Goal: Task Accomplishment & Management: Use online tool/utility

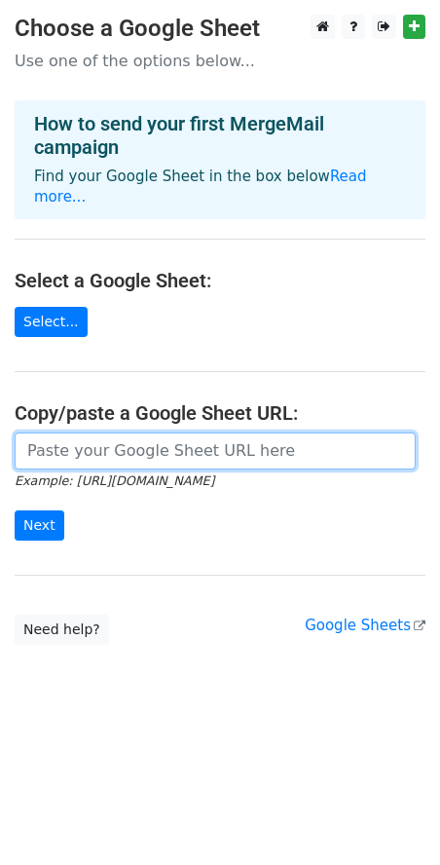
click at [77, 432] on input "url" at bounding box center [215, 450] width 401 height 37
click at [59, 432] on input "url" at bounding box center [215, 450] width 401 height 37
click at [76, 433] on input "url" at bounding box center [215, 450] width 401 height 37
paste input "https://docs.google.com/spreadsheets/d/1eu6bu53882lV6haIPjnTBpYQYRS9GZg_TczYyXl…"
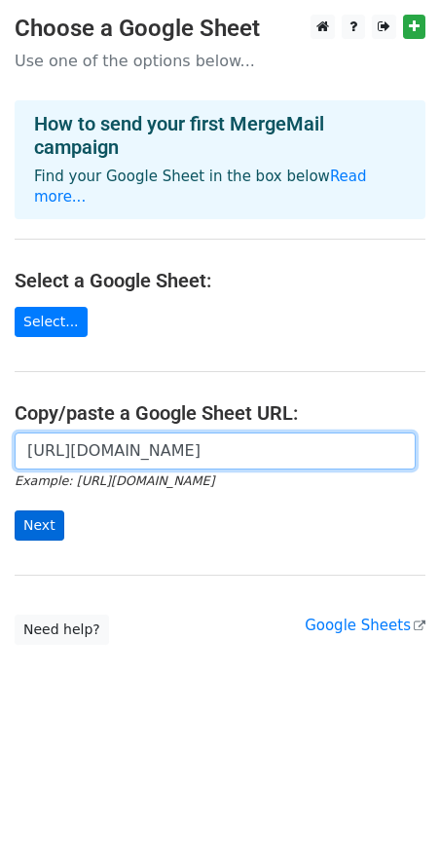
type input "https://docs.google.com/spreadsheets/d/1eu6bu53882lV6haIPjnTBpYQYRS9GZg_TczYyXl…"
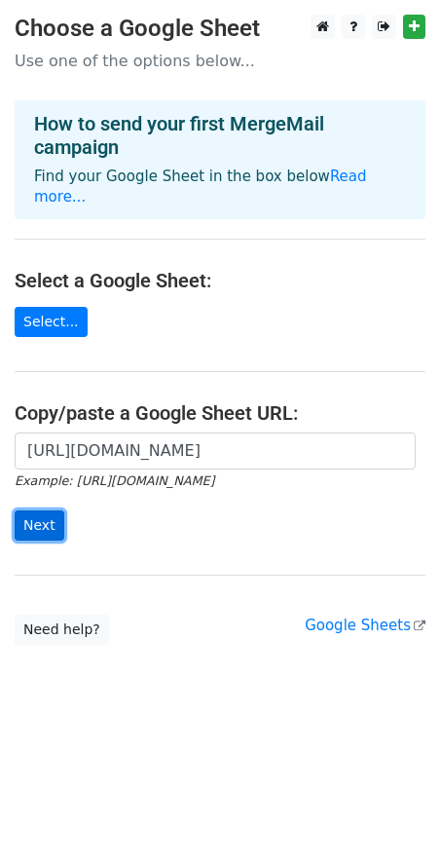
click at [27, 514] on input "Next" at bounding box center [40, 525] width 50 height 30
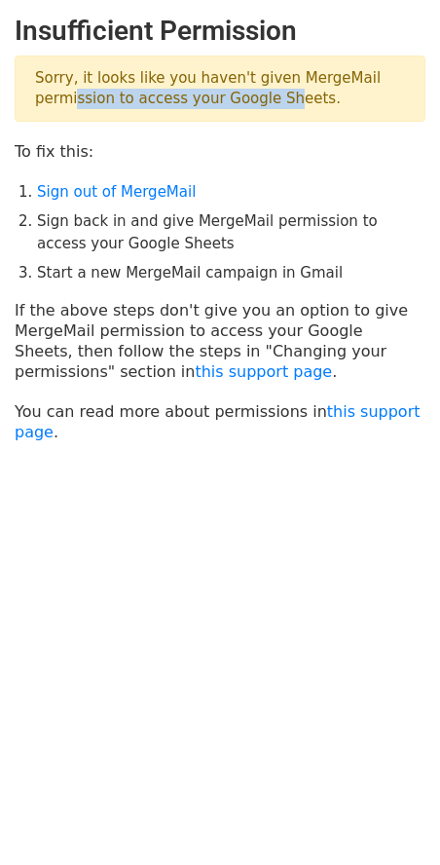
drag, startPoint x: 65, startPoint y: 99, endPoint x: 267, endPoint y: 114, distance: 202.1
click at [267, 114] on p "Sorry, it looks like you haven't given MergeMail permission to access your Goog…" at bounding box center [220, 89] width 411 height 66
click at [223, 93] on p "Sorry, it looks like you haven't given MergeMail permission to access your Goog…" at bounding box center [220, 89] width 411 height 66
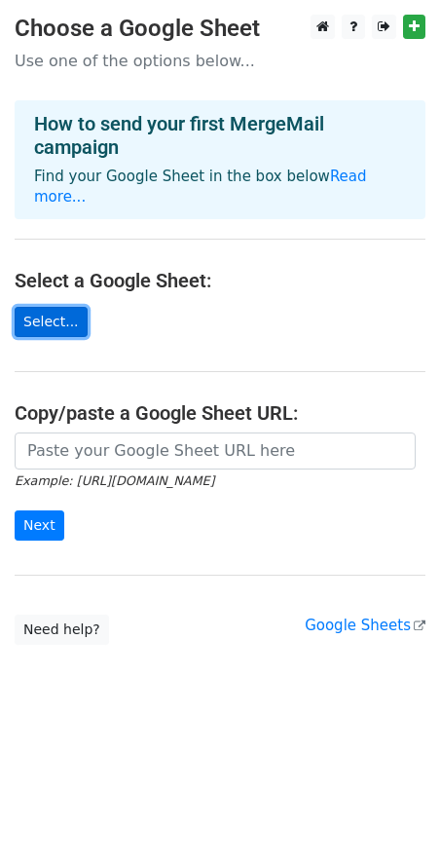
click at [29, 307] on link "Select..." at bounding box center [51, 322] width 73 height 30
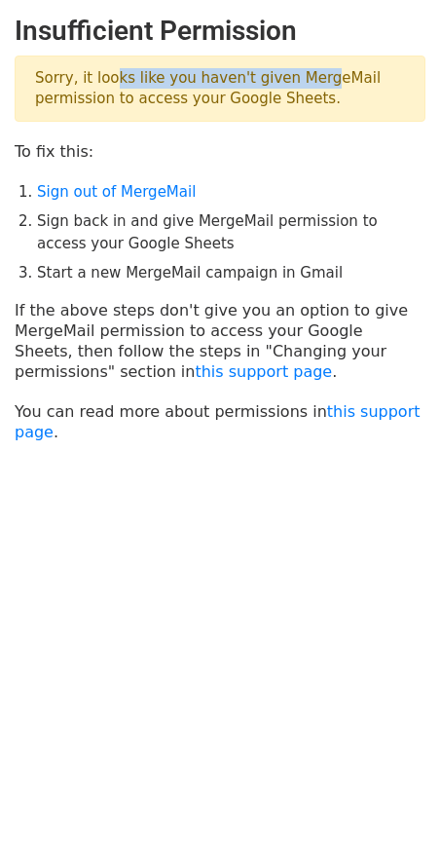
drag, startPoint x: 96, startPoint y: 84, endPoint x: 297, endPoint y: 71, distance: 201.0
click at [297, 71] on p "Sorry, it looks like you haven't given MergeMail permission to access your Goog…" at bounding box center [220, 89] width 411 height 66
click at [294, 84] on p "Sorry, it looks like you haven't given MergeMail permission to access your Goog…" at bounding box center [220, 89] width 411 height 66
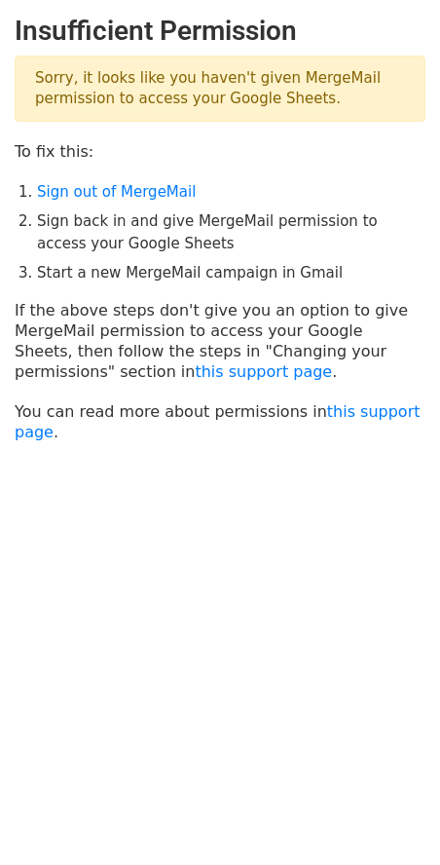
drag, startPoint x: 164, startPoint y: 93, endPoint x: 181, endPoint y: 91, distance: 17.6
click at [181, 91] on p "Sorry, it looks like you haven't given MergeMail permission to access your Goog…" at bounding box center [220, 89] width 411 height 66
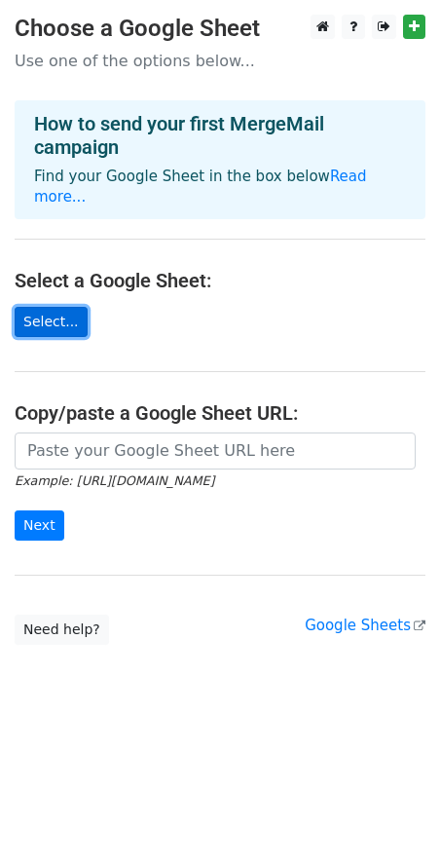
click at [53, 307] on link "Select..." at bounding box center [51, 322] width 73 height 30
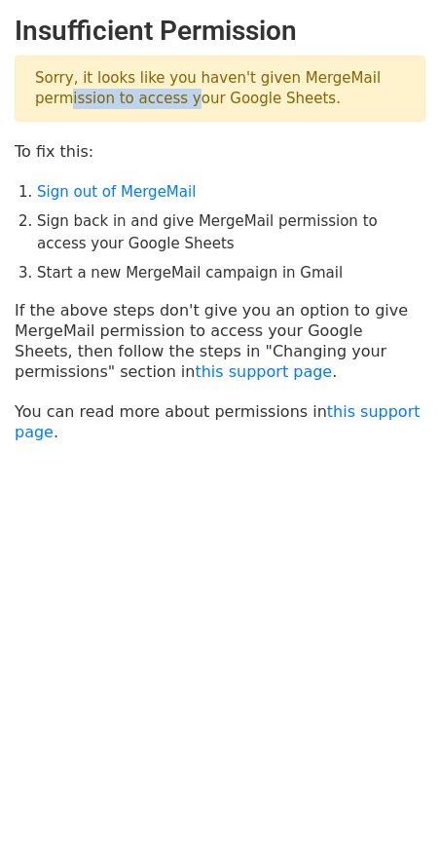
drag, startPoint x: 60, startPoint y: 101, endPoint x: 174, endPoint y: 101, distance: 113.9
click at [174, 101] on p "Sorry, it looks like you haven't given MergeMail permission to access your Goog…" at bounding box center [220, 89] width 411 height 66
click at [200, 103] on p "Sorry, it looks like you haven't given MergeMail permission to access your Goog…" at bounding box center [220, 89] width 411 height 66
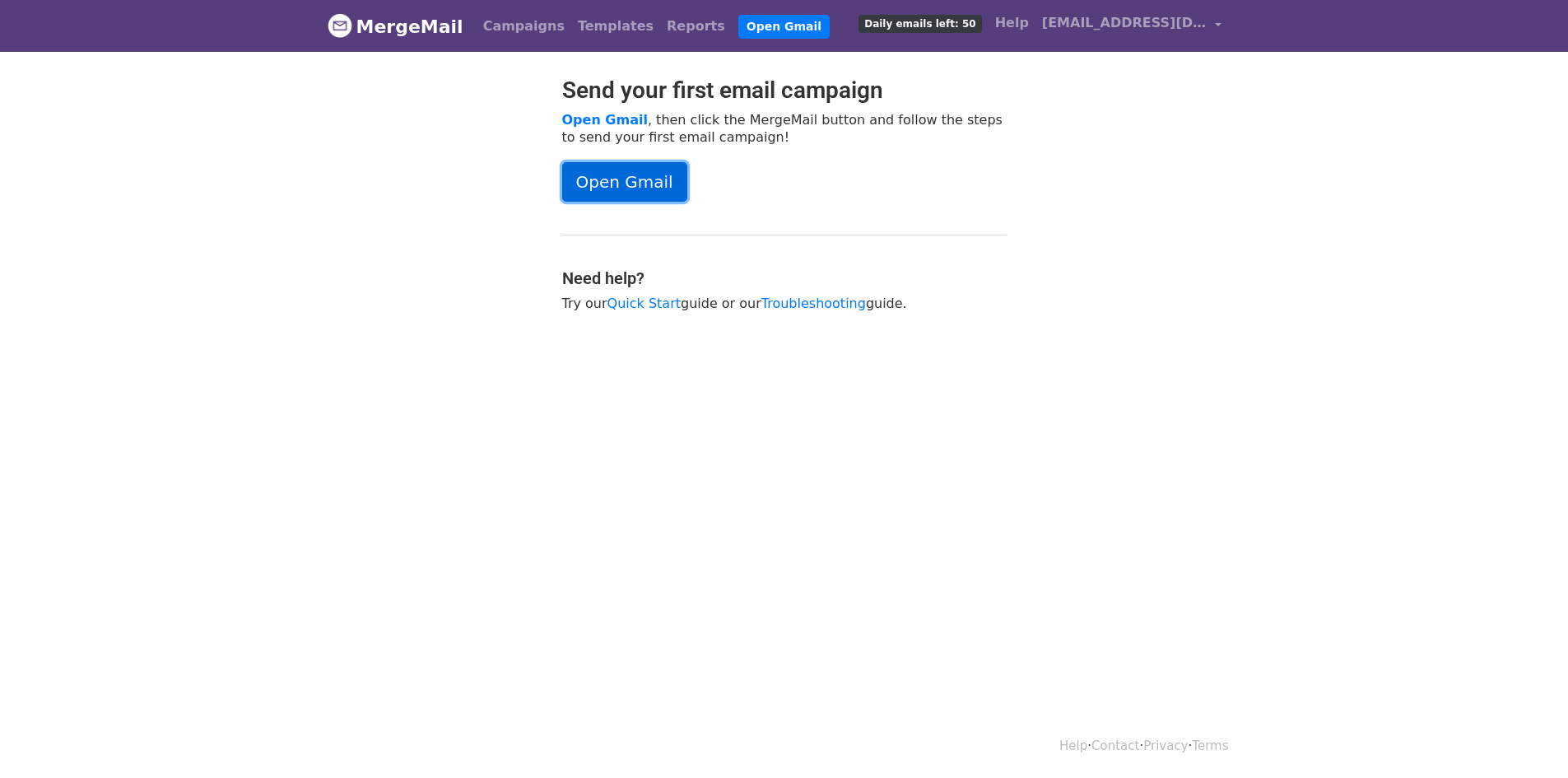
click at [641, 181] on link "Open Gmail" at bounding box center [625, 182] width 125 height 40
click at [622, 173] on link "Open Gmail" at bounding box center [625, 182] width 125 height 40
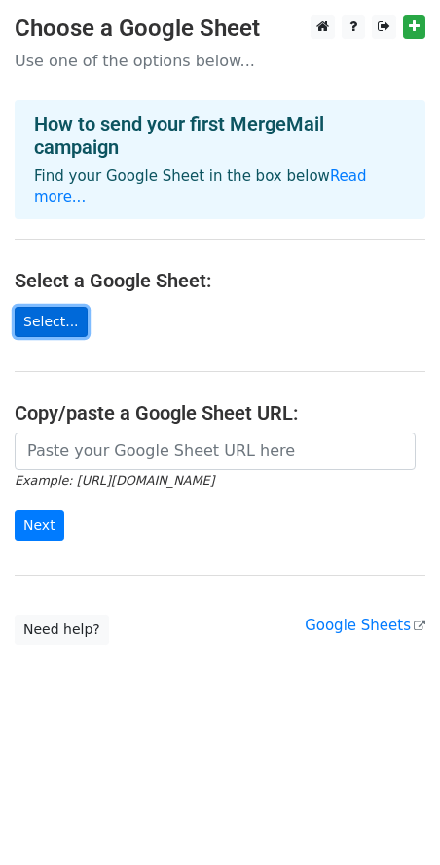
click at [58, 307] on link "Select..." at bounding box center [51, 322] width 73 height 30
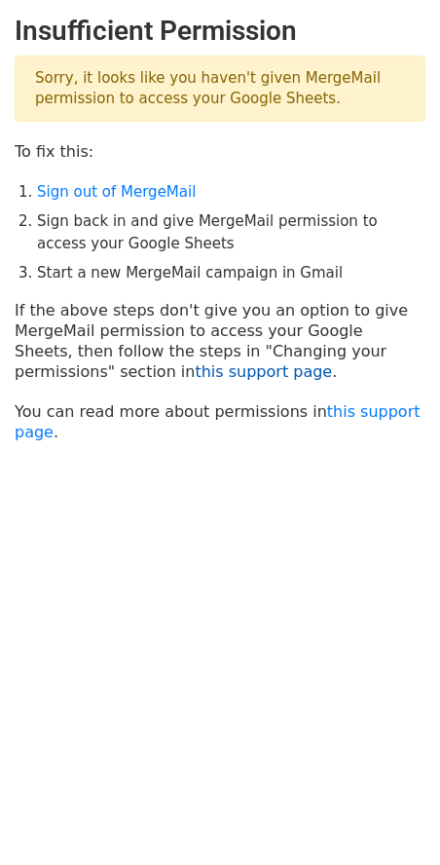
click at [195, 373] on link "this support page" at bounding box center [263, 371] width 137 height 19
drag, startPoint x: 31, startPoint y: 79, endPoint x: 309, endPoint y: 112, distance: 279.5
click at [309, 112] on p "Sorry, it looks like you haven't given MergeMail permission to access your Goog…" at bounding box center [220, 89] width 411 height 66
click at [234, 93] on p "Sorry, it looks like you haven't given MergeMail permission to access your Goog…" at bounding box center [220, 89] width 411 height 66
click at [105, 187] on link "Sign out of MergeMail" at bounding box center [116, 192] width 159 height 18
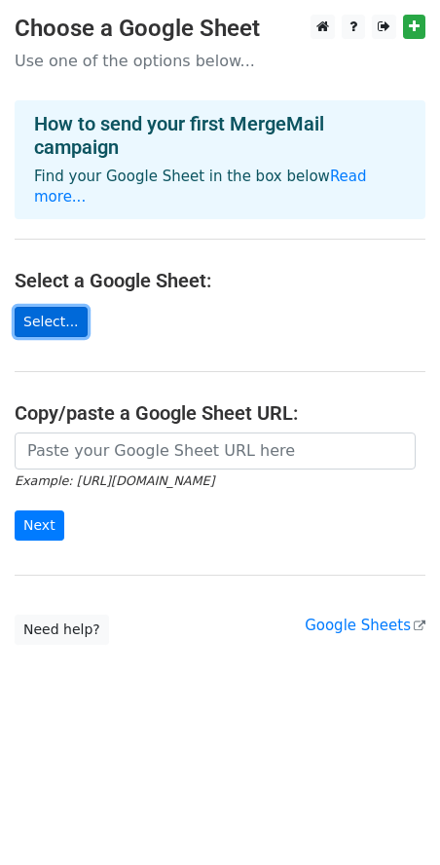
click at [21, 308] on link "Select..." at bounding box center [51, 322] width 73 height 30
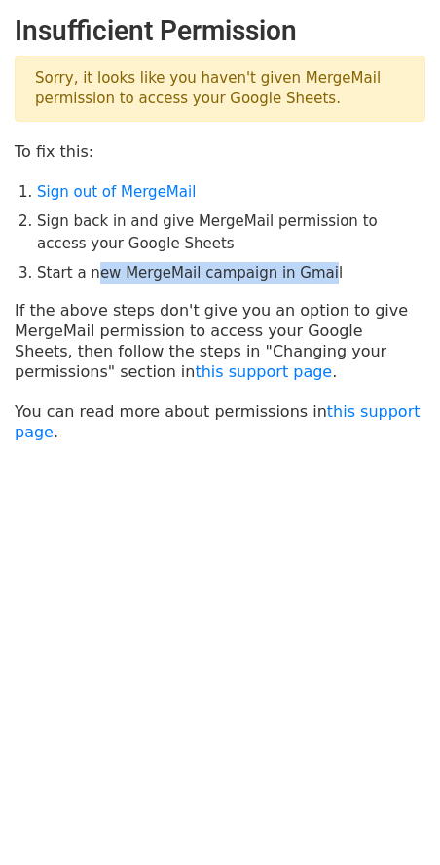
drag, startPoint x: 87, startPoint y: 274, endPoint x: 304, endPoint y: 255, distance: 218.0
click at [304, 255] on ol "Sign out of MergeMail Sign back in and give MergeMail permission to access your…" at bounding box center [231, 232] width 389 height 103
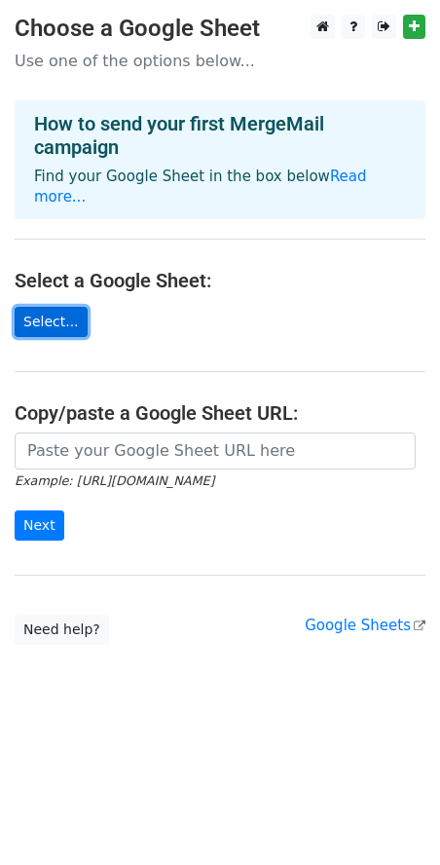
click at [53, 307] on link "Select..." at bounding box center [51, 322] width 73 height 30
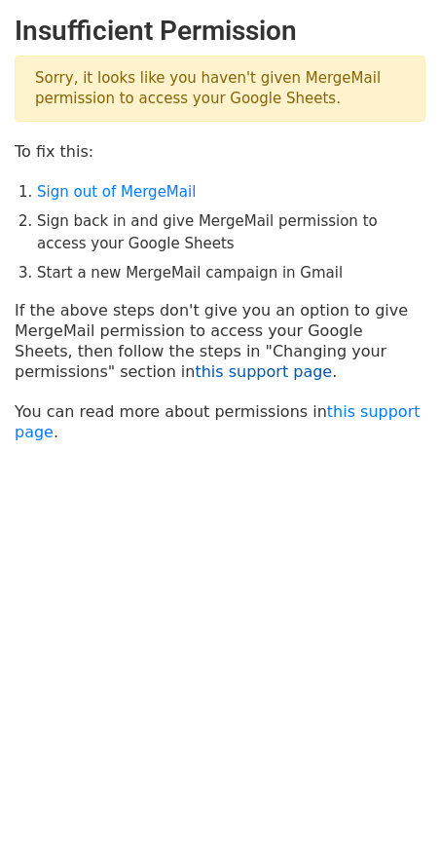
click at [195, 375] on link "this support page" at bounding box center [263, 371] width 137 height 19
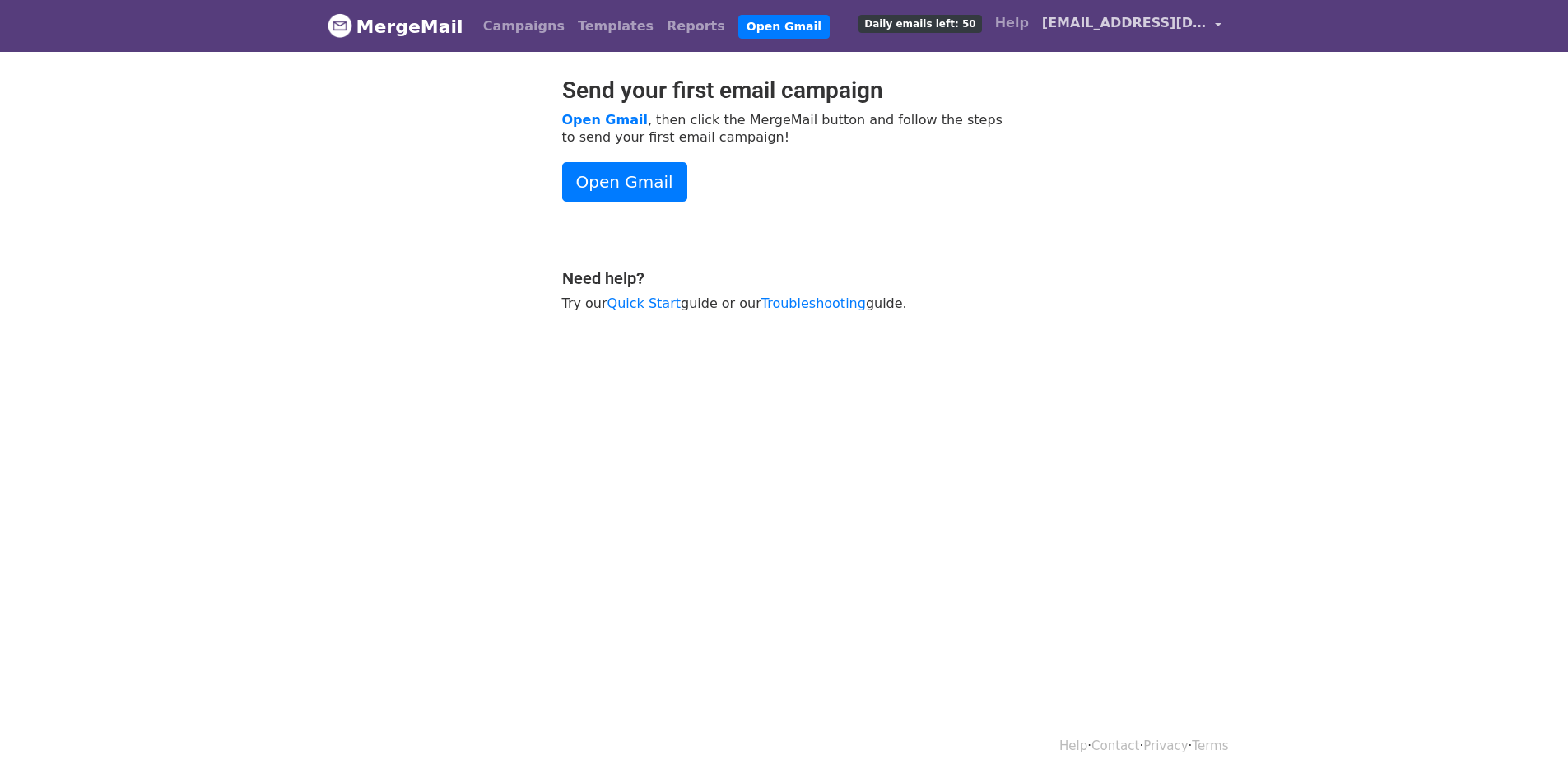
click at [1130, 27] on span "mohanraohga@gmail.com" at bounding box center [1124, 23] width 165 height 19
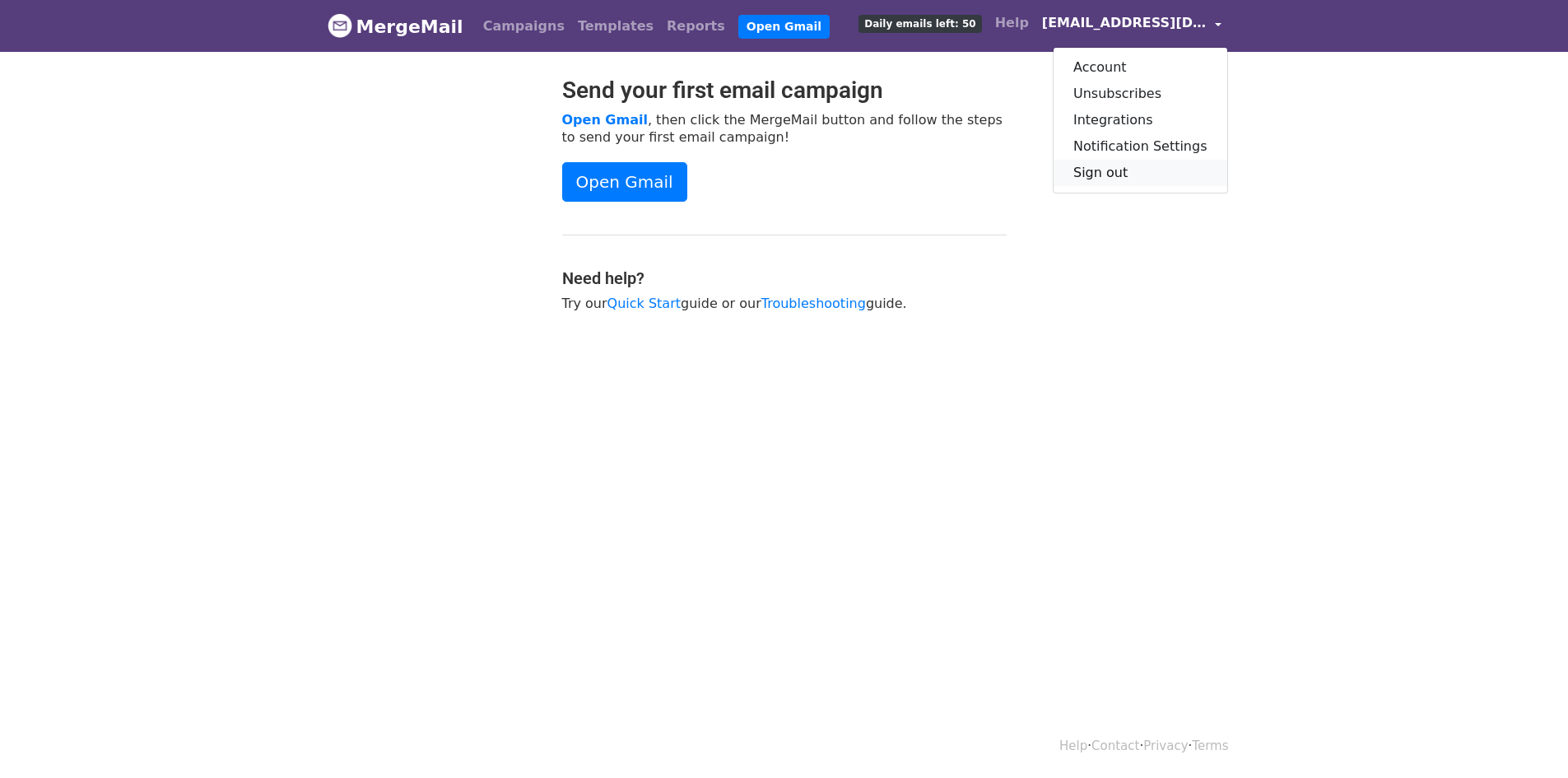
click at [1114, 173] on link "Sign out" at bounding box center [1140, 173] width 173 height 26
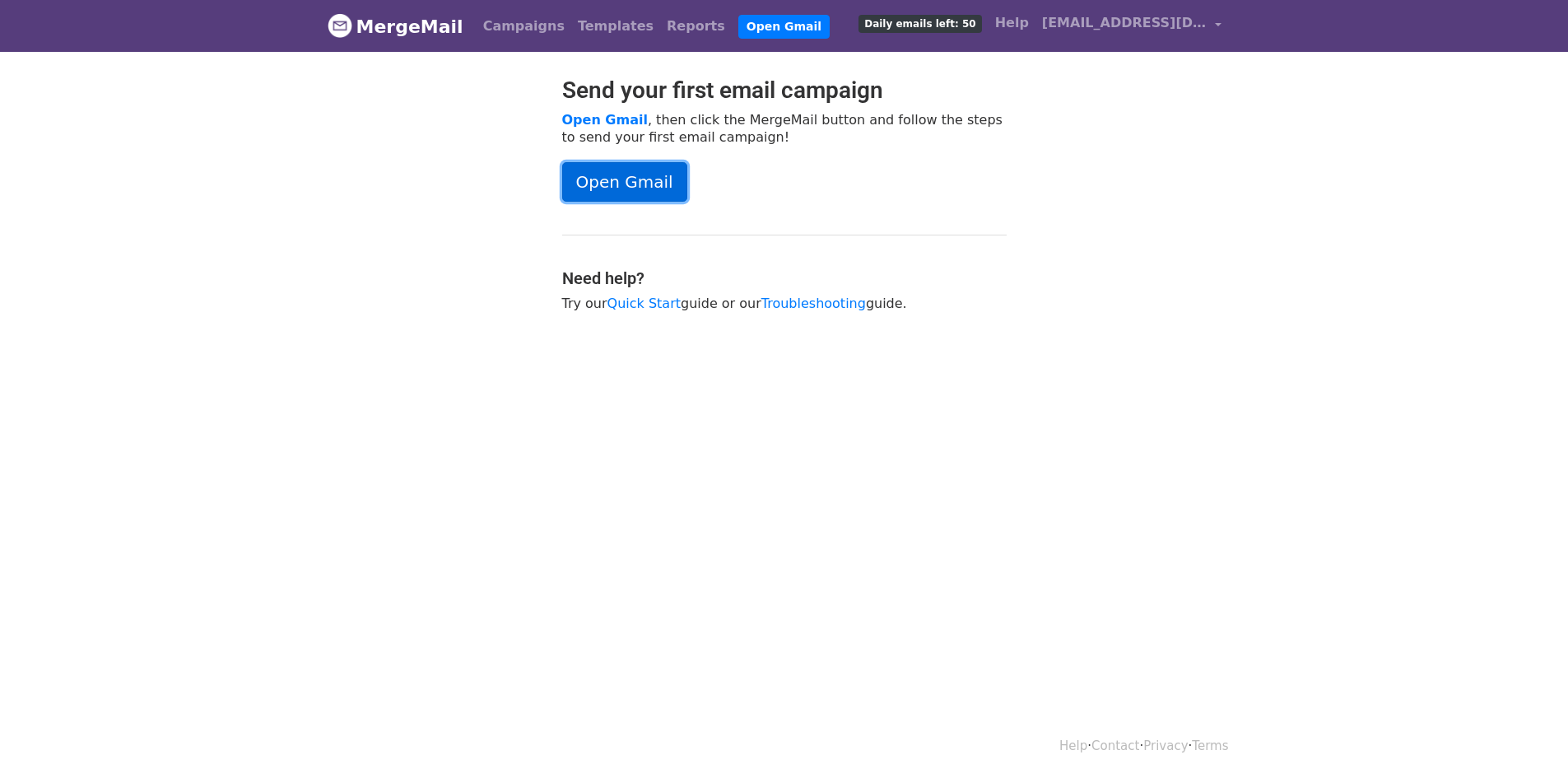
click at [603, 186] on link "Open Gmail" at bounding box center [625, 182] width 125 height 40
click at [933, 25] on span "Daily emails left: 50" at bounding box center [920, 24] width 123 height 18
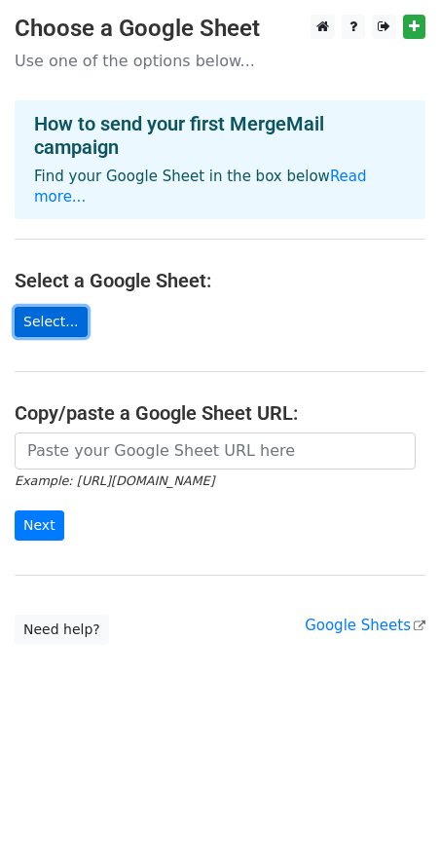
click at [56, 311] on link "Select..." at bounding box center [51, 322] width 73 height 30
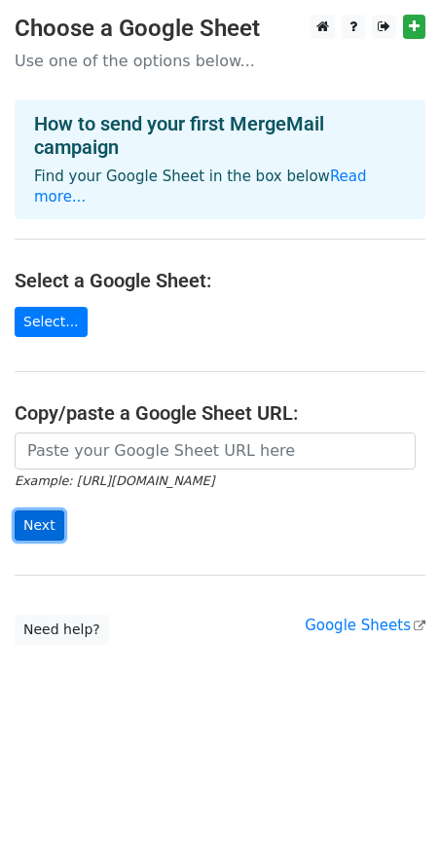
click at [41, 512] on input "Next" at bounding box center [40, 525] width 50 height 30
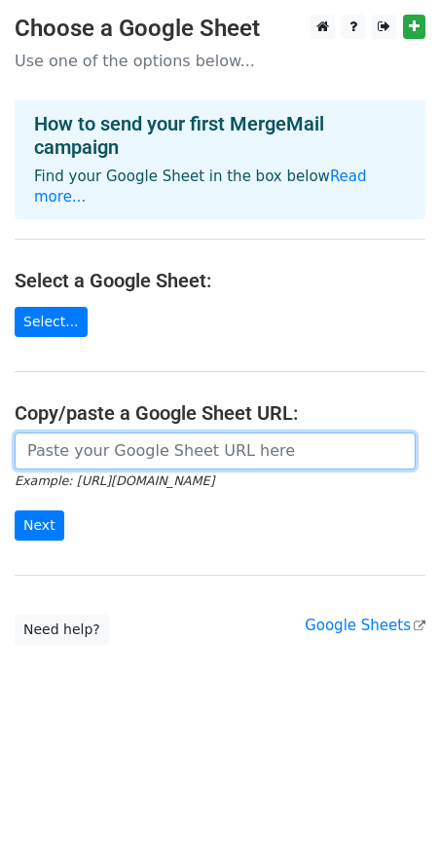
click at [57, 432] on input "url" at bounding box center [215, 450] width 401 height 37
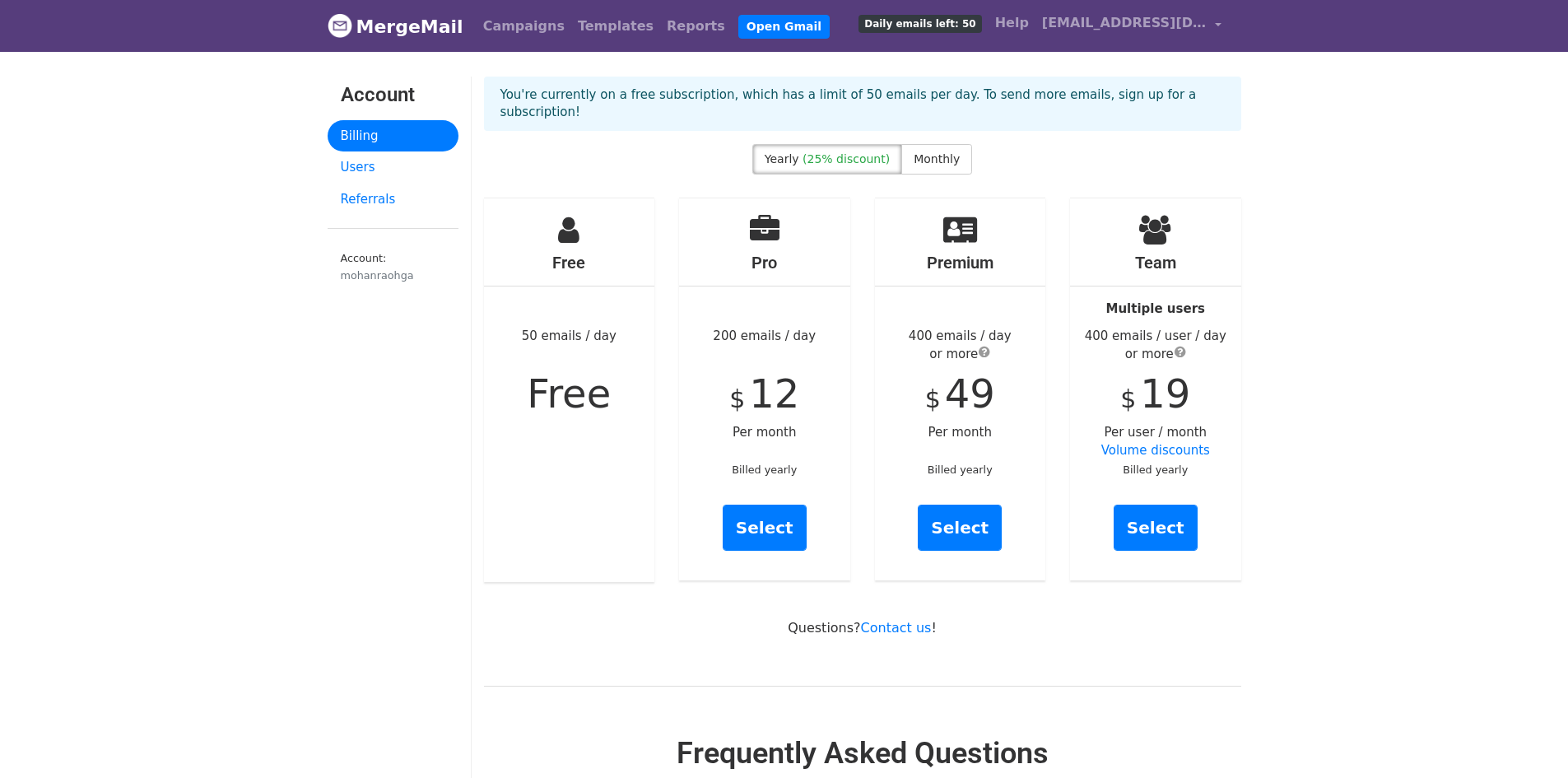
drag, startPoint x: 727, startPoint y: 315, endPoint x: 819, endPoint y: 315, distance: 92.0
click at [819, 315] on div "Pro 200 emails / day $ 12 Per month Billed yearly Select" at bounding box center [764, 390] width 172 height 382
